Goal: Entertainment & Leisure: Consume media (video, audio)

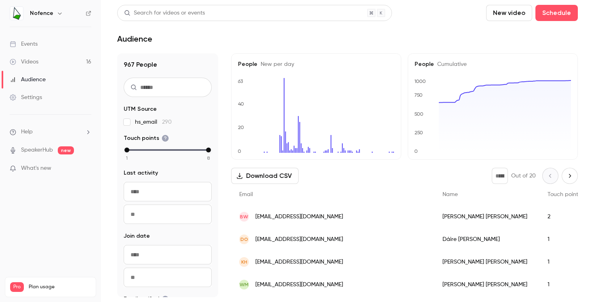
click at [49, 56] on link "Videos 16" at bounding box center [50, 62] width 101 height 18
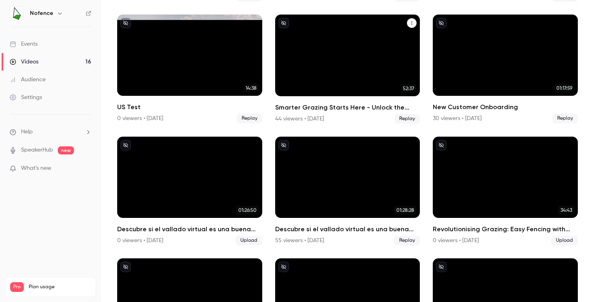
scroll to position [179, 0]
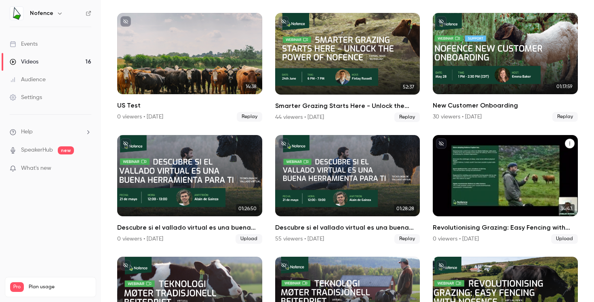
click at [551, 202] on div "Revolutionising Grazing: Easy Fencing with Nofence (IE) - Recording" at bounding box center [505, 176] width 145 height 82
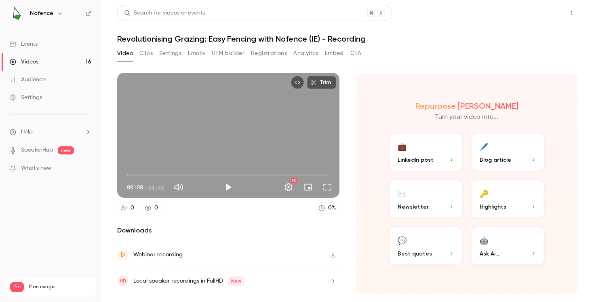
click at [552, 17] on button "Share" at bounding box center [542, 13] width 32 height 16
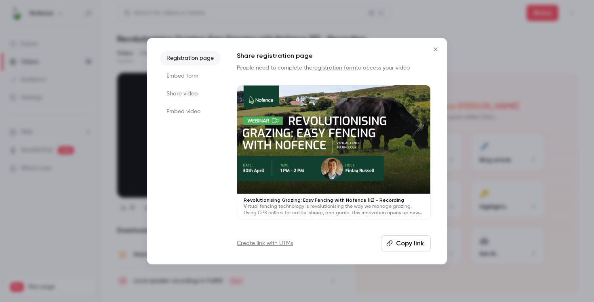
click at [440, 47] on button "Close" at bounding box center [435, 49] width 16 height 16
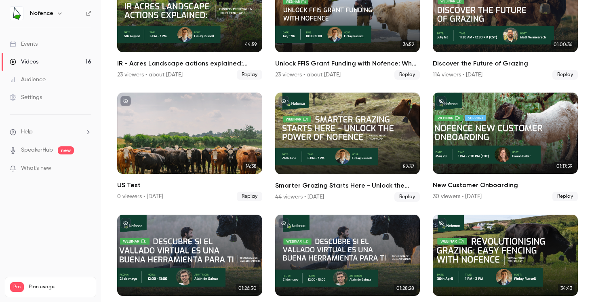
scroll to position [103, 0]
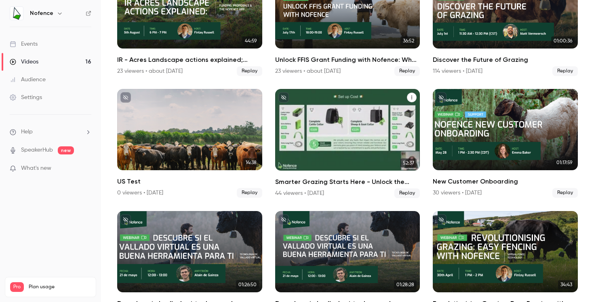
click at [376, 156] on div "Smarter Grazing Starts Here - Unlock the Power of Nofence" at bounding box center [347, 130] width 145 height 82
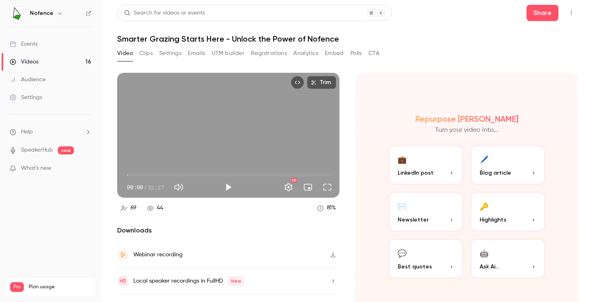
click at [224, 184] on button "Play" at bounding box center [228, 187] width 16 height 16
click at [322, 186] on button "Full screen" at bounding box center [327, 187] width 16 height 16
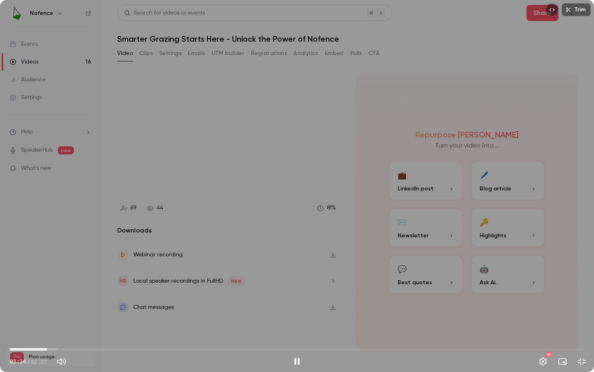
drag, startPoint x: 15, startPoint y: 349, endPoint x: 47, endPoint y: 343, distance: 33.0
click at [47, 301] on span "03:24" at bounding box center [47, 349] width 2 height 2
click at [69, 301] on span "05:01" at bounding box center [297, 349] width 574 height 13
click at [292, 246] on div "Trim 07:20 07:20 / 52:37 HD" at bounding box center [297, 186] width 594 height 372
click at [583, 301] on button "Exit full screen" at bounding box center [582, 361] width 16 height 16
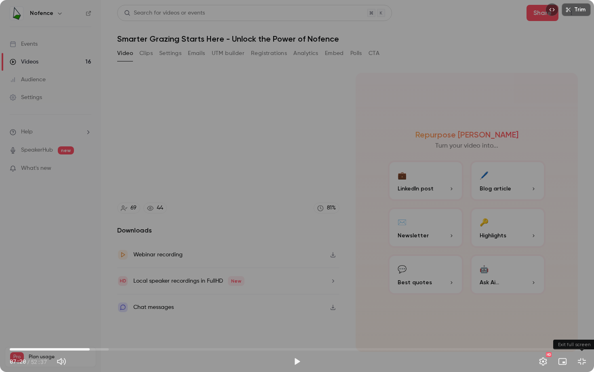
type input "*****"
